Goal: Task Accomplishment & Management: Complete application form

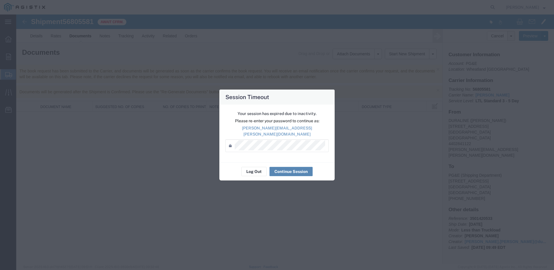
click at [296, 169] on button "Continue Session" at bounding box center [290, 171] width 43 height 9
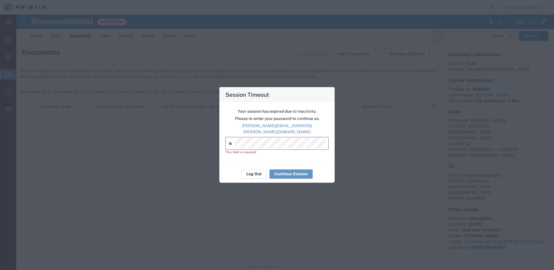
click at [252, 172] on button "Log Out" at bounding box center [253, 173] width 25 height 9
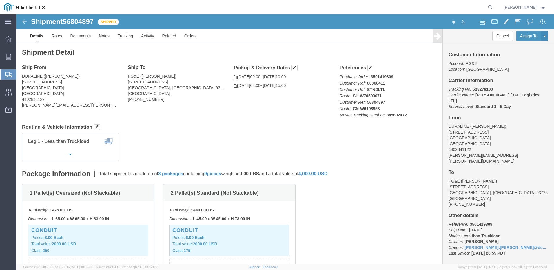
click at [0, 0] on span "Create Shipment" at bounding box center [0, 0] width 0 height 0
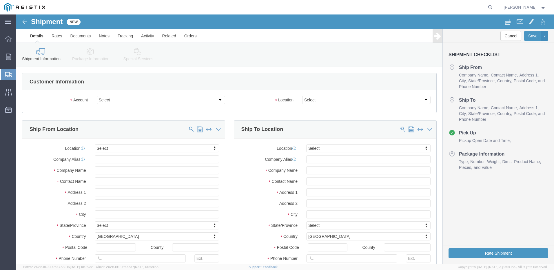
select select
click select "Select Dura-Line PG&E"
select select "102694"
click select "Select Dura-Line PG&E"
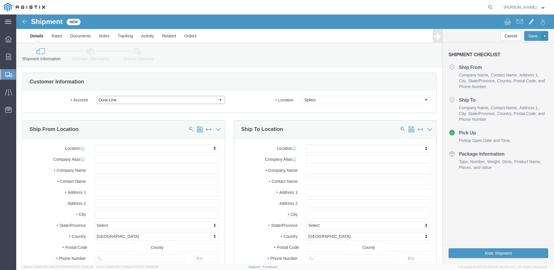
select select
click select "Select Dura-Line PG&E"
select select "9596"
click select "Select Dura-Line PG&E"
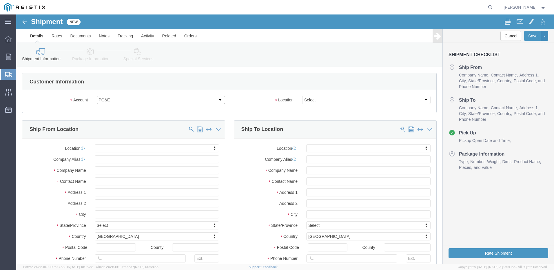
select select "PURCHORD"
select select
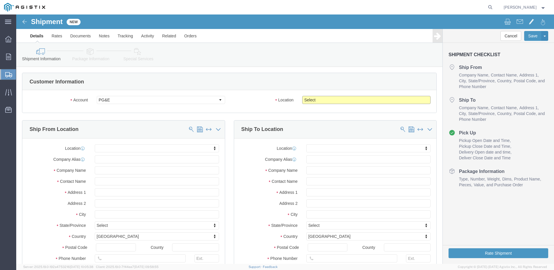
click select "Select All Others [GEOGRAPHIC_DATA] [GEOGRAPHIC_DATA] [GEOGRAPHIC_DATA] [GEOGRA…"
select select "19740"
click select "Select All Others [GEOGRAPHIC_DATA] [GEOGRAPHIC_DATA] [GEOGRAPHIC_DATA] [GEOGRA…"
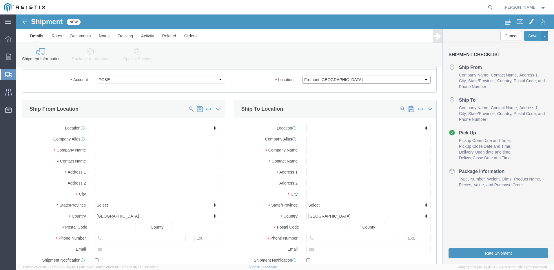
scroll to position [29, 0]
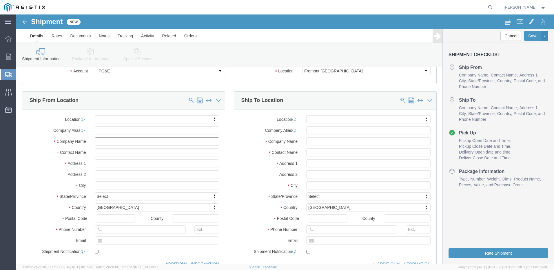
click input "text"
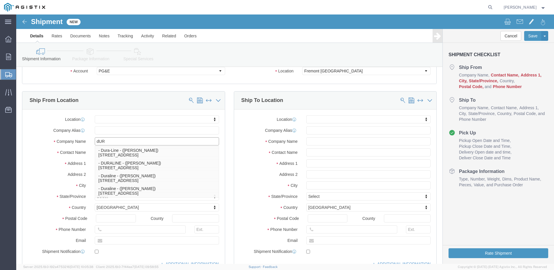
type input "dURA"
click p "- Dura-Line - ([PERSON_NAME]) [STREET_ADDRESS]"
select select
type input "[STREET_ADDRESS]"
type input "44035"
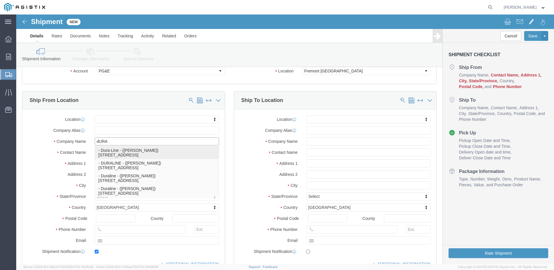
type input "4402841111"
type input "[PERSON_NAME][EMAIL_ADDRESS][PERSON_NAME][DOMAIN_NAME]"
checkbox input "true"
type input "Dura-Line"
type input "[PERSON_NAME]"
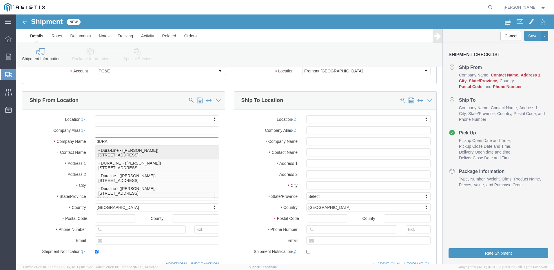
type input "Elyria"
select select "OH"
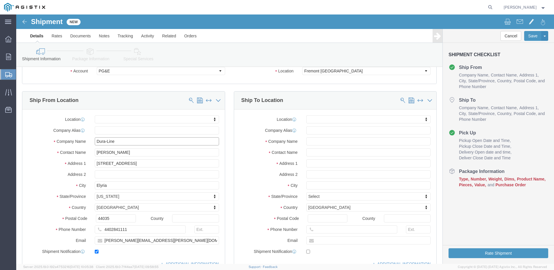
type input "Dura-Line"
click input "[PERSON_NAME]"
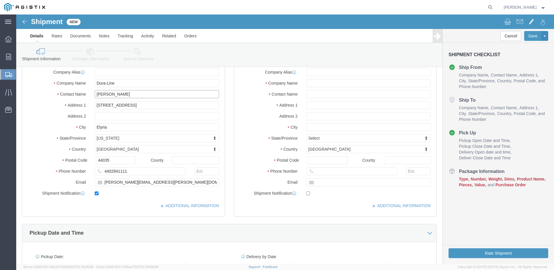
scroll to position [116, 0]
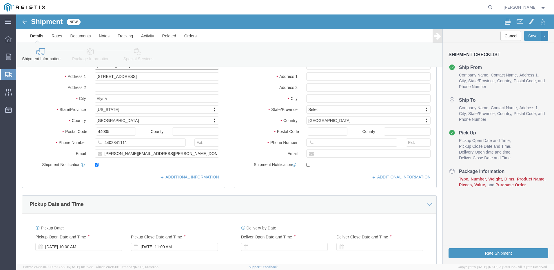
type input "[PERSON_NAME]"
drag, startPoint x: 106, startPoint y: 140, endPoint x: 145, endPoint y: 129, distance: 40.6
click input "[PERSON_NAME][EMAIL_ADDRESS][PERSON_NAME][DOMAIN_NAME]"
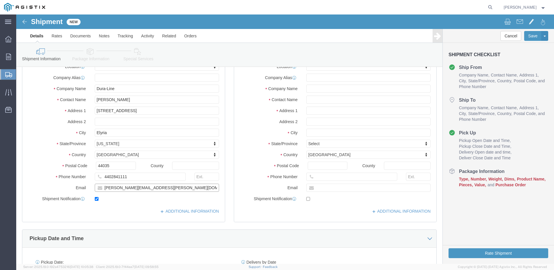
scroll to position [58, 0]
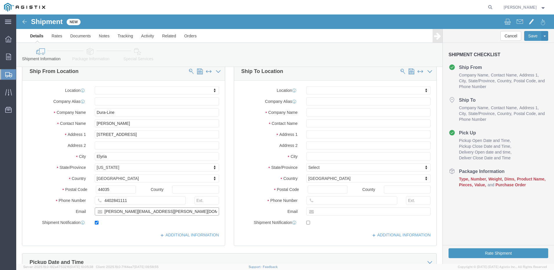
type input "[PERSON_NAME][EMAIL_ADDRESS][PERSON_NAME][DOMAIN_NAME]"
click input "text"
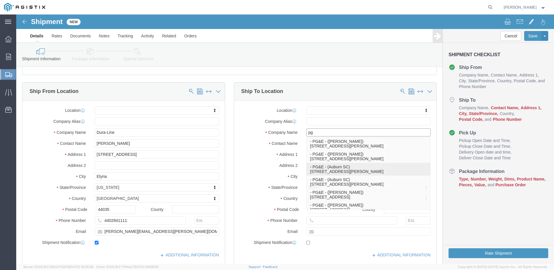
scroll to position [29, 0]
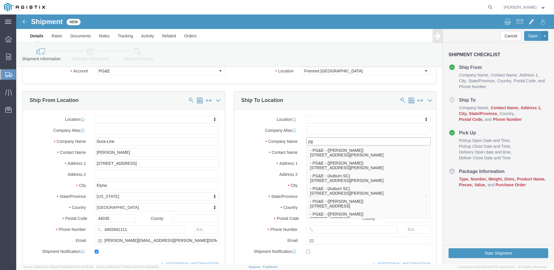
type input "pg"
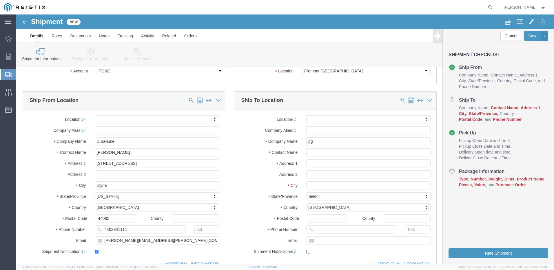
click div "Location My Profile Location (OBSOLETE) [PERSON_NAME] SC - GC TRAILER (OBSOLETE…"
click input "text"
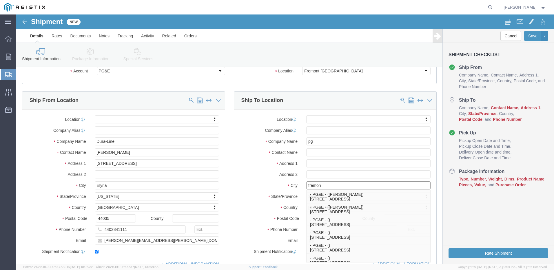
type input "fremont"
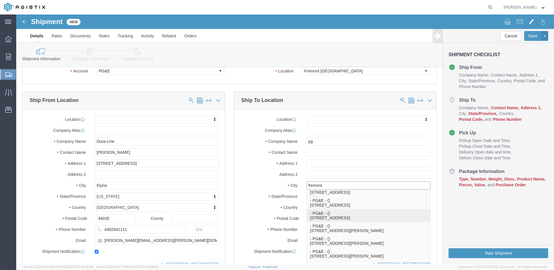
scroll to position [58, 0]
click p "- PG&E - () [STREET_ADDRESS][PERSON_NAME]"
select select
type input "[STREET_ADDRESS][PERSON_NAME]"
type input "94538-3129"
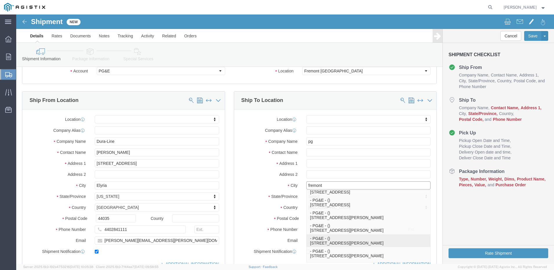
type input "PG&E"
type input "Fremont"
select select "CA"
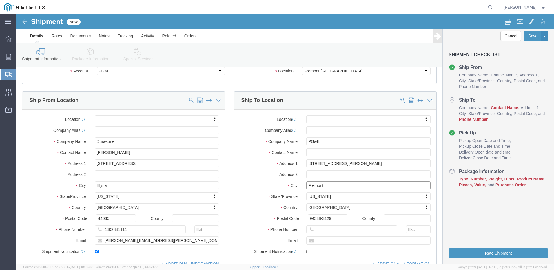
type input "Fremont"
select select
click input "text"
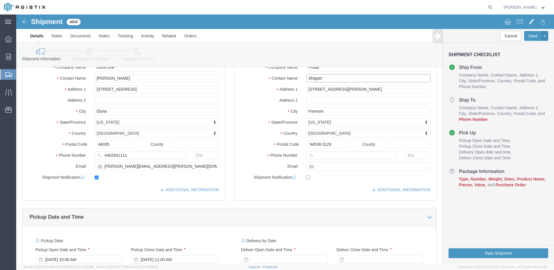
scroll to position [116, 0]
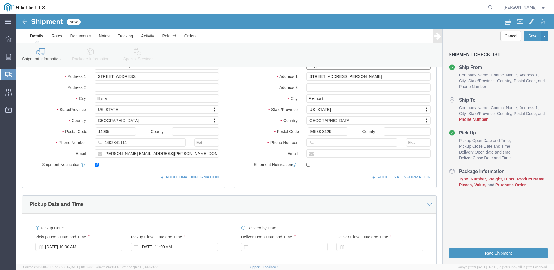
type input "Shipper"
click input "text"
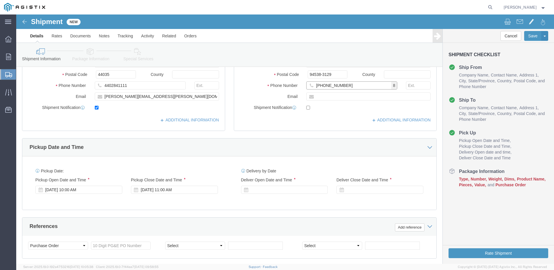
scroll to position [174, 0]
type input "[PHONE_NUMBER]"
click div "[DATE] 10:00 AM"
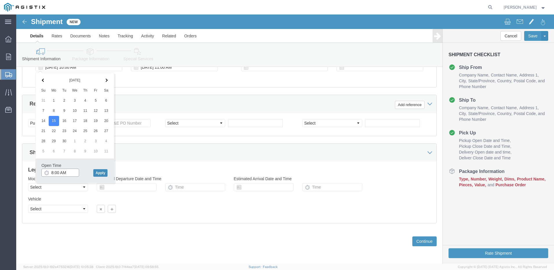
type input "8:00 AM"
click button "Apply"
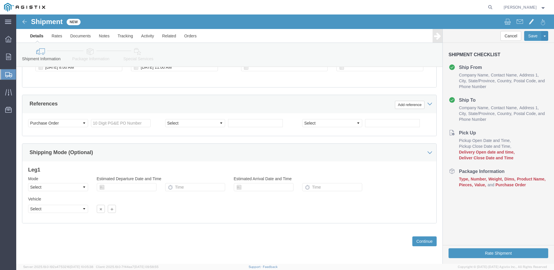
scroll to position [266, 0]
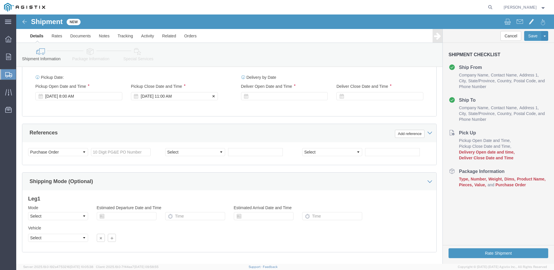
click div "[DATE] 11:00 AM"
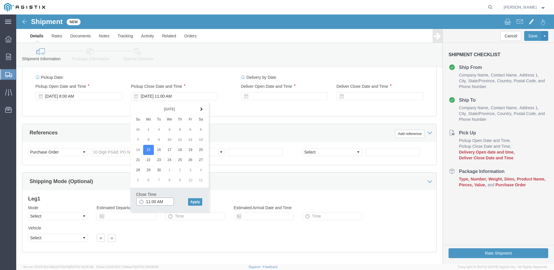
drag, startPoint x: 148, startPoint y: 188, endPoint x: 125, endPoint y: 187, distance: 22.9
click div "11:00 AM"
type input "3:00 PM"
click button "Apply"
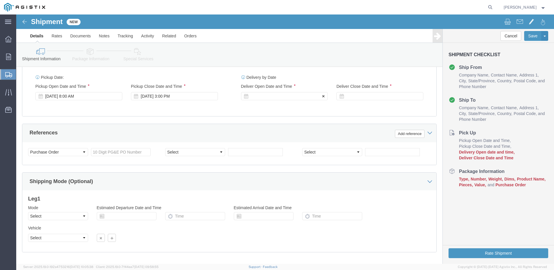
click div
drag, startPoint x: 257, startPoint y: 186, endPoint x: 261, endPoint y: 186, distance: 4.4
click input "4:00 PM"
drag, startPoint x: 259, startPoint y: 187, endPoint x: 247, endPoint y: 189, distance: 12.4
click input "8:00:00 PM"
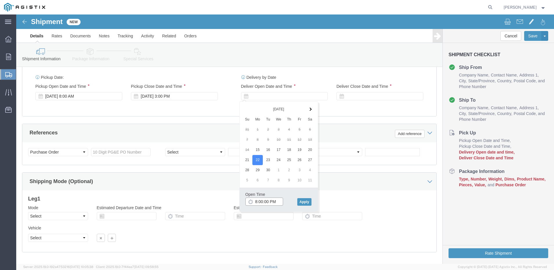
drag, startPoint x: 262, startPoint y: 186, endPoint x: 249, endPoint y: 187, distance: 13.4
click input "8:00:00 PM"
drag, startPoint x: 263, startPoint y: 188, endPoint x: 254, endPoint y: 189, distance: 8.7
click input "8:00:00 PM"
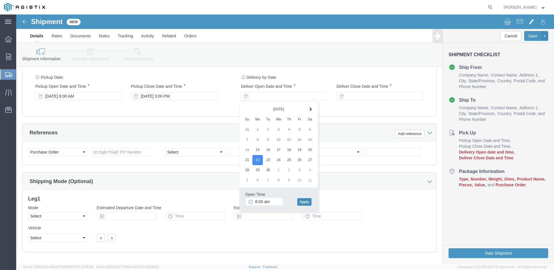
type input "8:00 AM"
click button "Apply"
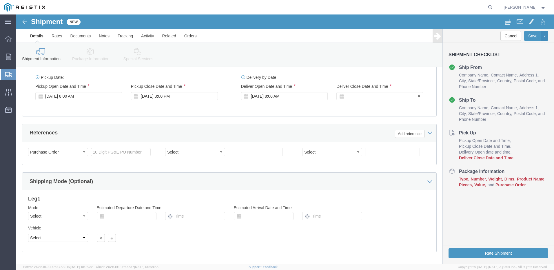
click div
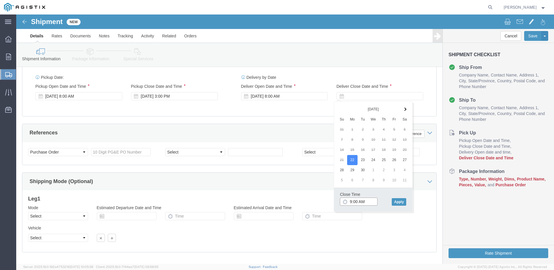
drag, startPoint x: 354, startPoint y: 189, endPoint x: 331, endPoint y: 194, distance: 23.1
click div "Close Time 9:00 AM [DATE] 9:00 AM - [DATE] 9:00 AM Cancel Apply"
type input "4:00 PM"
click button "Apply"
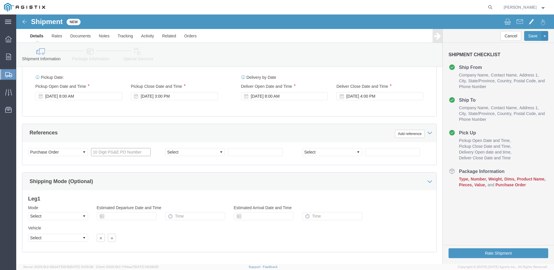
click input "text"
type input "3501420755"
click input "text"
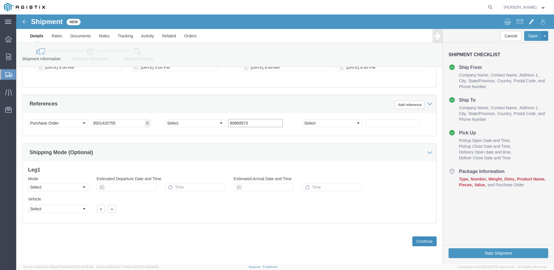
type input "80868573"
click button "Continue"
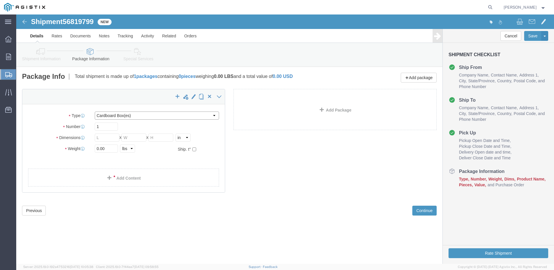
click select "Select Bulk Bundle(s) Cardboard Box(es) Carton(s) Crate(s) Drum(s) (Fiberboard)…"
select select "PSNS"
click select "Select Bulk Bundle(s) Cardboard Box(es) Carton(s) Crate(s) Drum(s) (Fiberboard)…"
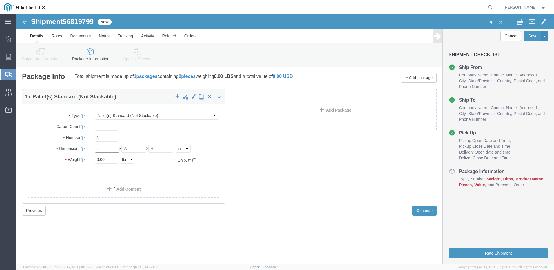
click input "text"
type input "45"
type input "78"
click input "0.00"
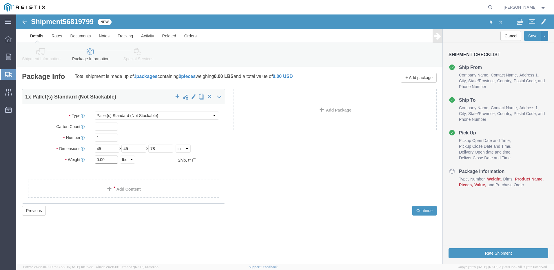
drag, startPoint x: 98, startPoint y: 143, endPoint x: 77, endPoint y: 145, distance: 20.9
click div "0.00 Select kgs lbs"
click input "1"
type input "2"
click input "text"
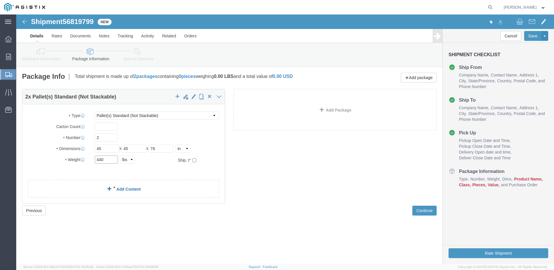
type input "440"
click link "Add Content"
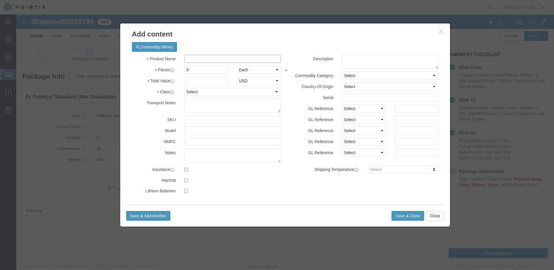
click input "text"
type input "conduit"
click input "0"
type input "6"
type input "1"
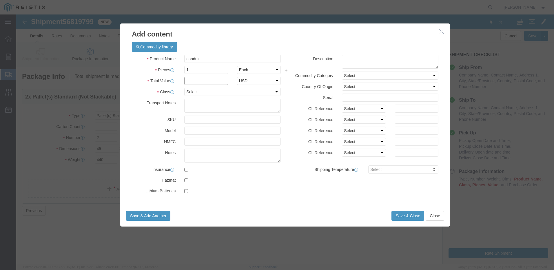
click input "text"
type input "1000"
click select "Select 50 55 60 65 70 85 92.5 100 125 175 250 300 400"
click textarea
click textarea "need LTL for 1 pallet @ 45x45x78"
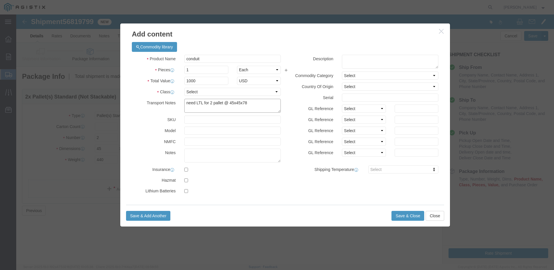
type textarea "need LTL for 2 pallet @ 45x45x78"
click input "1"
type input "2"
type input "2000"
click textarea "need LTL for 2 pallets @ 45x45x78"
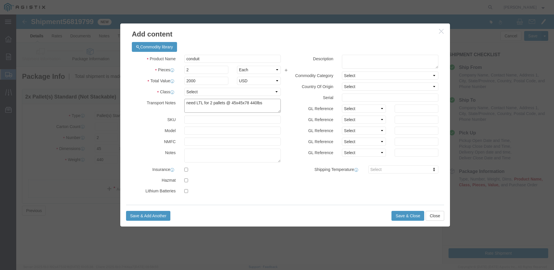
type textarea "need LTL for 2 pallets @ 45x45x78 440lbs"
click select "Select 50 55 60 65 70 85 92.5 100 125 175 250 300 400"
select select "70"
click select "Select 50 55 60 65 70 85 92.5 100 125 175 250 300 400"
click button "Save & Close"
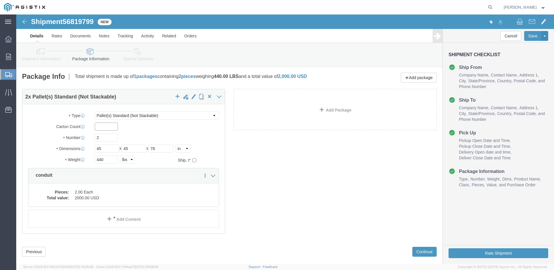
click input "text"
type input "2"
click input "2"
type input "6"
click link "Add Content"
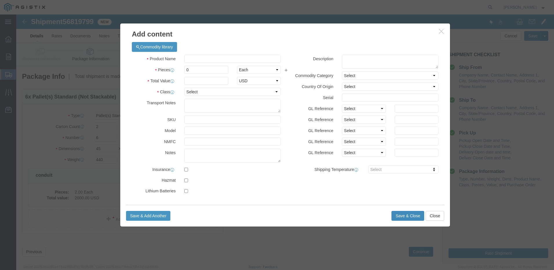
click button "Save & Close"
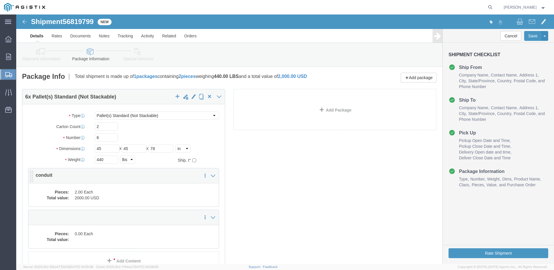
scroll to position [29, 0]
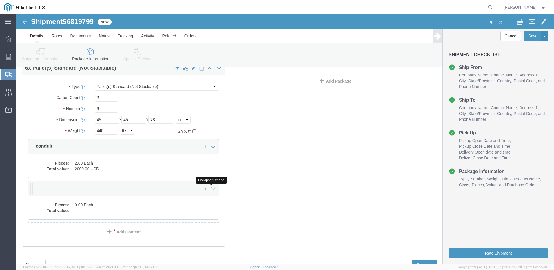
click icon
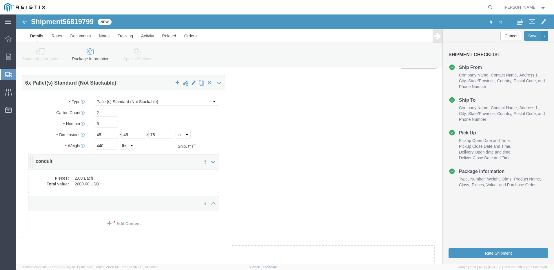
scroll to position [0, 0]
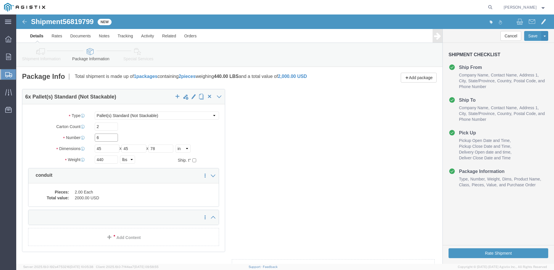
click input "6"
type input "2"
click input "2"
type input "6"
click link "Delete this content"
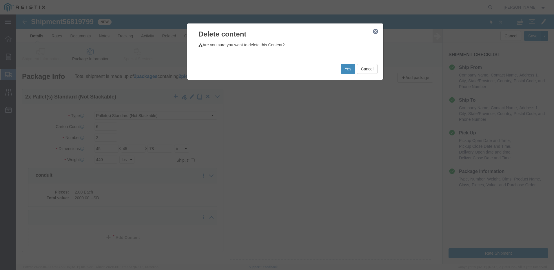
click button "Yes"
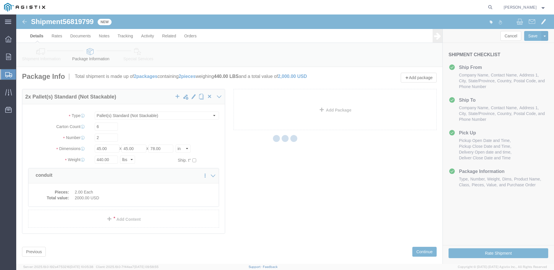
select select "PSNS"
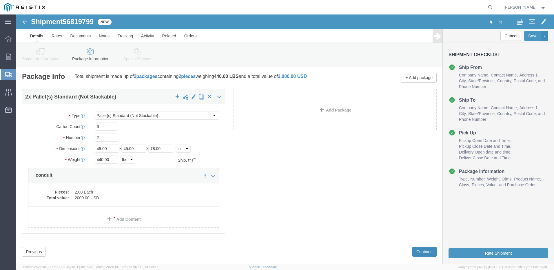
click button "Continue"
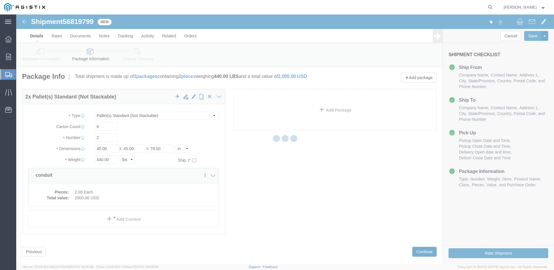
select select
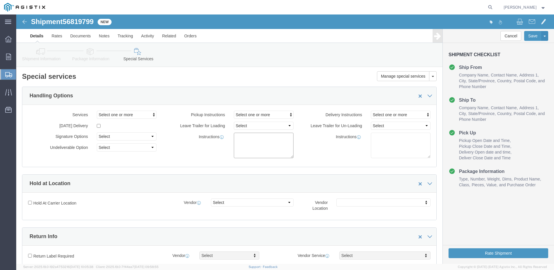
click textarea
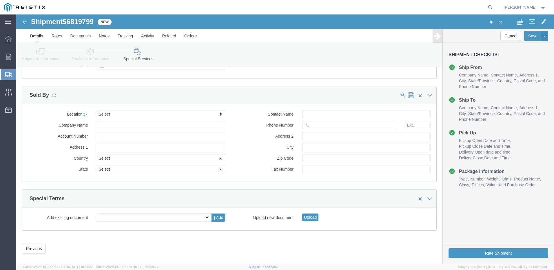
scroll to position [537, 0]
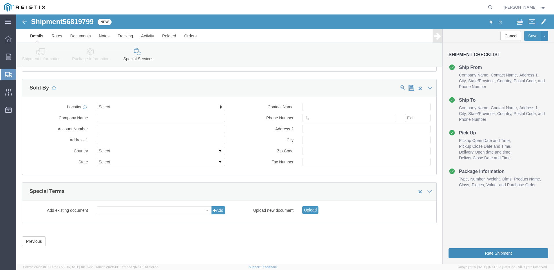
type textarea "need LTL for 2 pallets @ 45x45x78 440lbs"
click button "Rate Shipment"
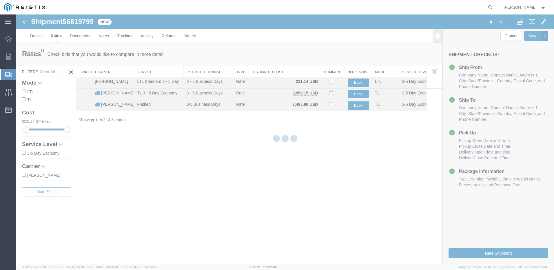
scroll to position [0, 0]
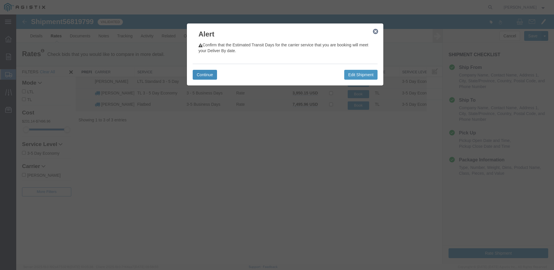
click at [201, 76] on button "Continue" at bounding box center [205, 75] width 24 height 10
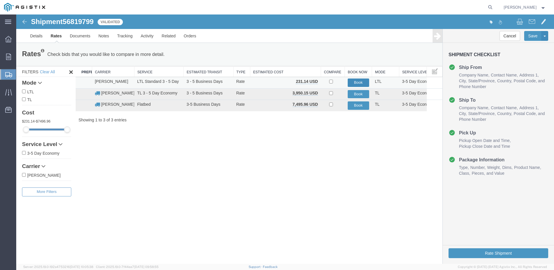
click at [358, 82] on button "Book" at bounding box center [357, 82] width 21 height 8
